Goal: Task Accomplishment & Management: Manage account settings

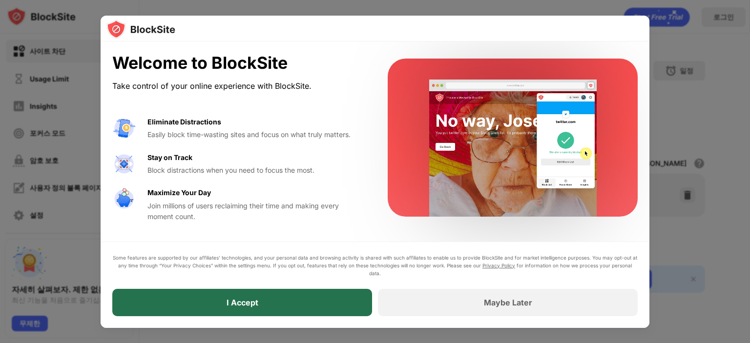
click at [291, 303] on div "I Accept" at bounding box center [242, 302] width 260 height 27
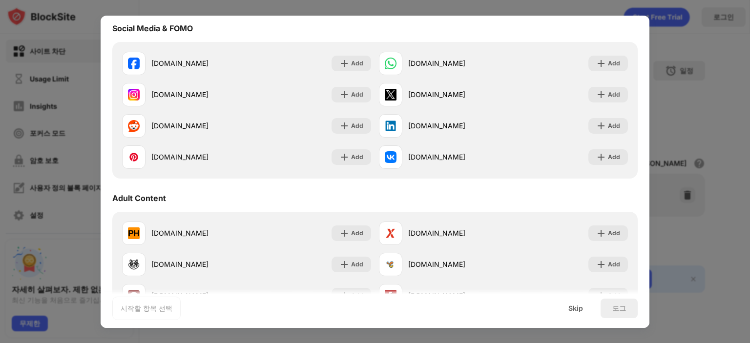
scroll to position [65, 0]
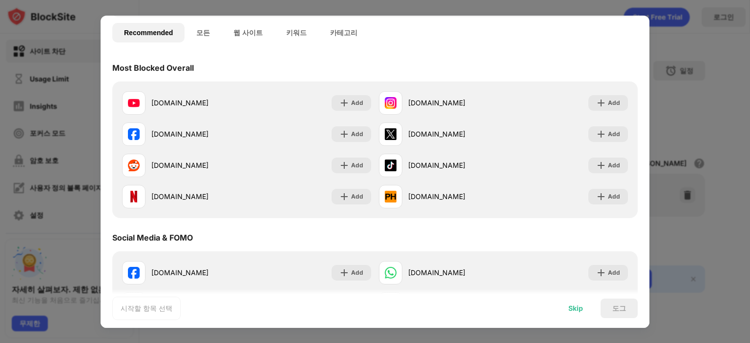
click at [578, 310] on div "Skip" at bounding box center [575, 309] width 15 height 8
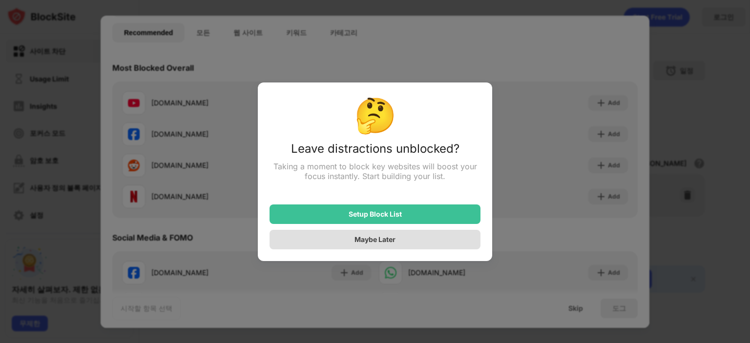
click at [393, 236] on div "Maybe Later" at bounding box center [374, 239] width 41 height 8
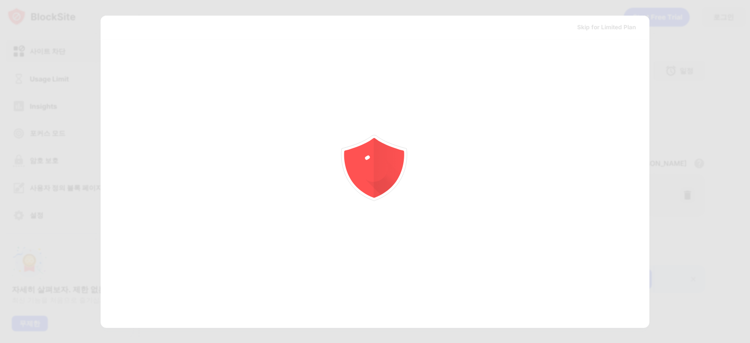
scroll to position [0, 0]
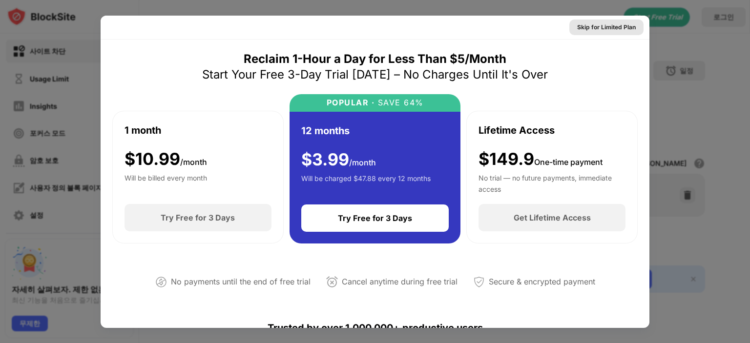
click at [613, 27] on div "Skip for Limited Plan" at bounding box center [606, 27] width 59 height 10
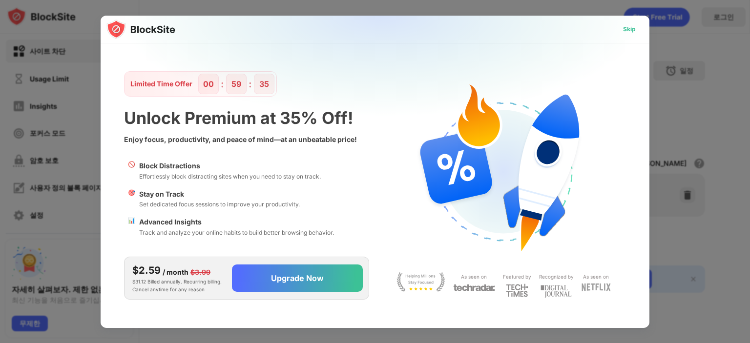
click at [632, 27] on div "Skip" at bounding box center [629, 29] width 13 height 10
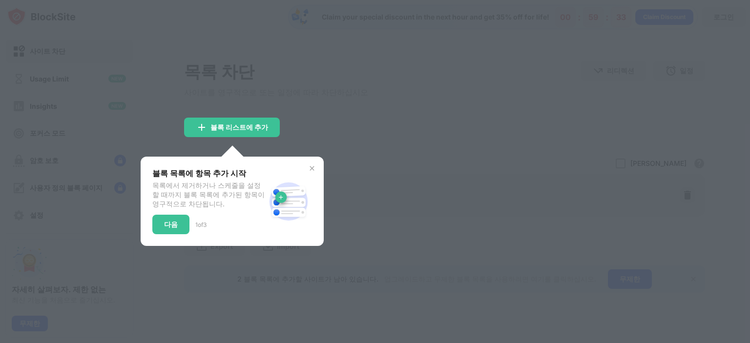
click at [308, 171] on img at bounding box center [312, 168] width 8 height 8
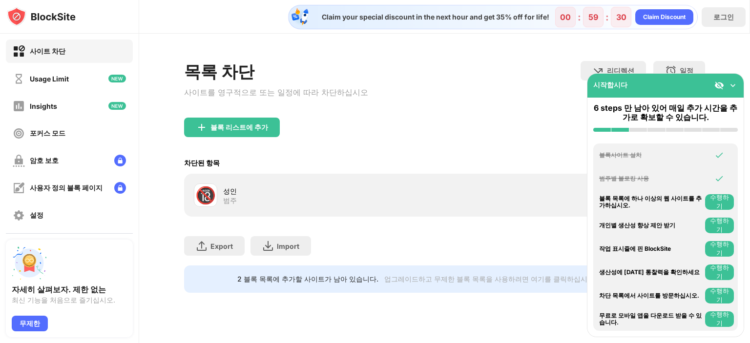
click at [733, 84] on img at bounding box center [733, 86] width 10 height 10
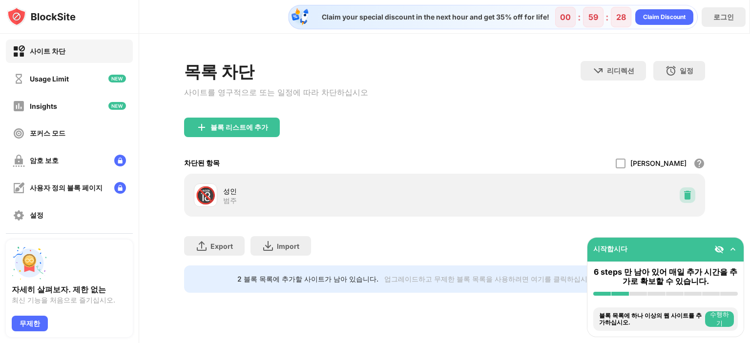
click at [689, 200] on img at bounding box center [687, 195] width 10 height 10
